Goal: Task Accomplishment & Management: Manage account settings

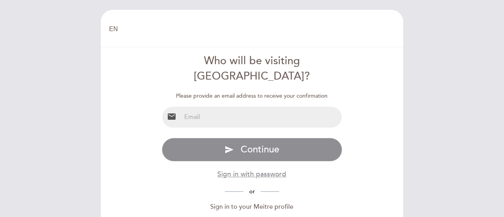
scroll to position [39, 0]
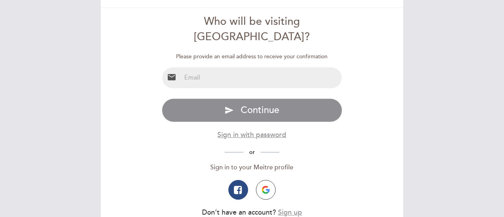
click at [298, 67] on input "email" at bounding box center [261, 77] width 161 height 21
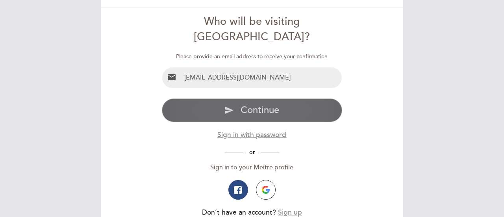
type input "[EMAIL_ADDRESS][DOMAIN_NAME]"
click at [253, 104] on span "Continue" at bounding box center [259, 109] width 39 height 11
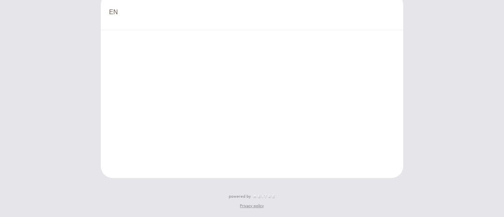
scroll to position [17, 0]
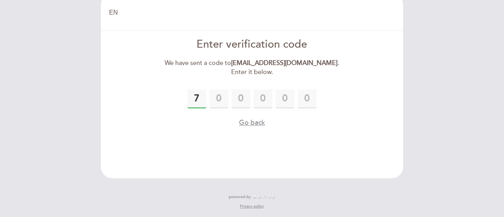
type input "7"
type input "8"
type input "6"
type input "4"
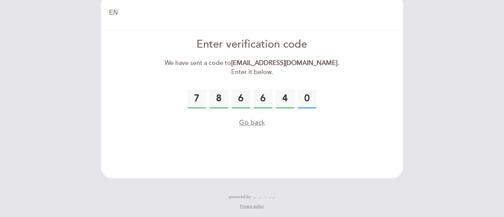
type input "0"
